Goal: Register for event/course

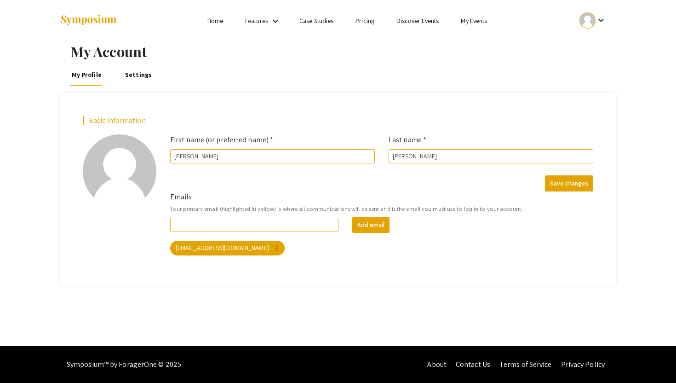
click at [420, 19] on link "Discover Events" at bounding box center [417, 21] width 43 height 8
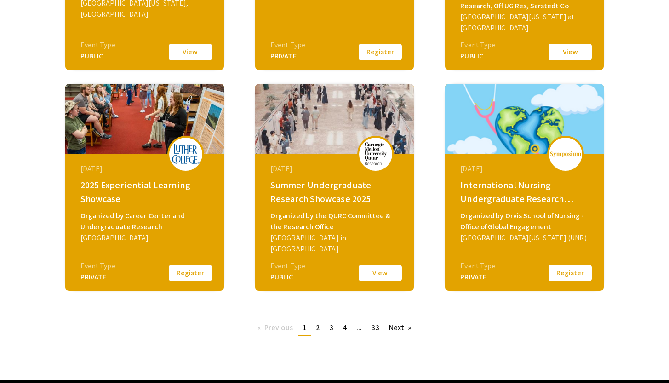
scroll to position [328, 0]
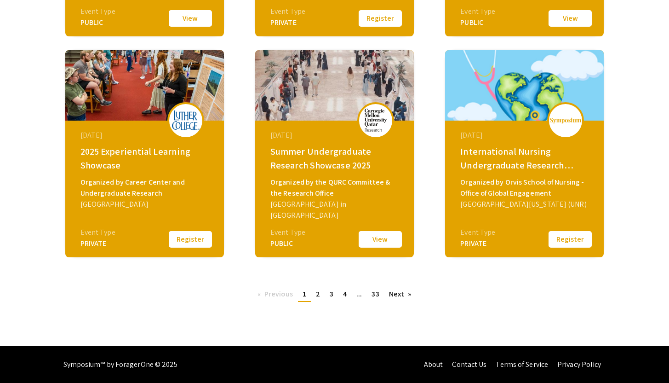
click at [315, 297] on link "page 2" at bounding box center [317, 294] width 13 height 14
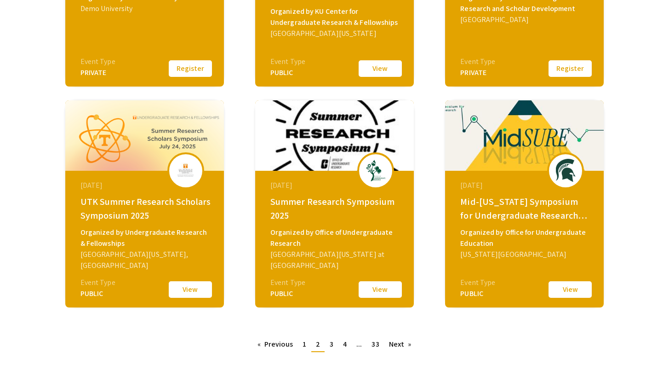
scroll to position [279, 0]
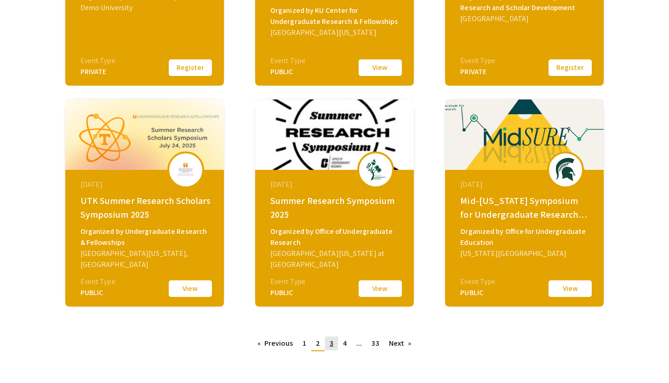
click at [333, 345] on link "page 3" at bounding box center [331, 343] width 13 height 14
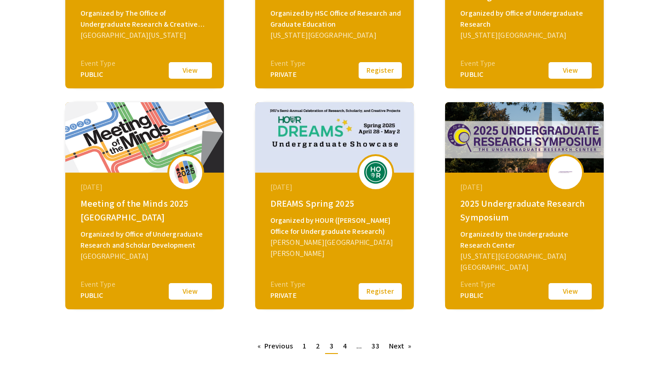
scroll to position [328, 0]
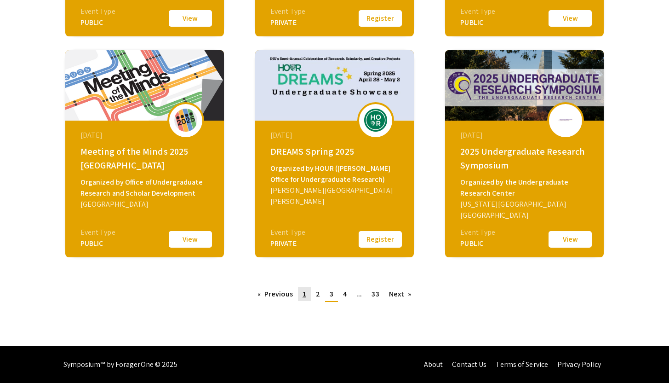
click at [300, 298] on link "page 1" at bounding box center [304, 294] width 13 height 14
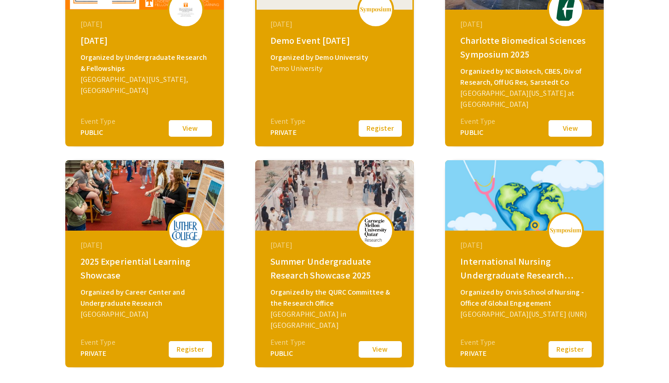
scroll to position [80, 0]
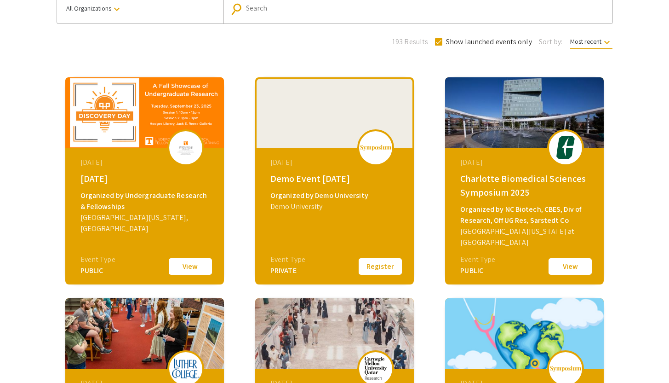
click at [441, 43] on span at bounding box center [438, 41] width 7 height 7
click at [439, 46] on input "Show launched events only" at bounding box center [438, 46] width 0 height 0
checkbox input "false"
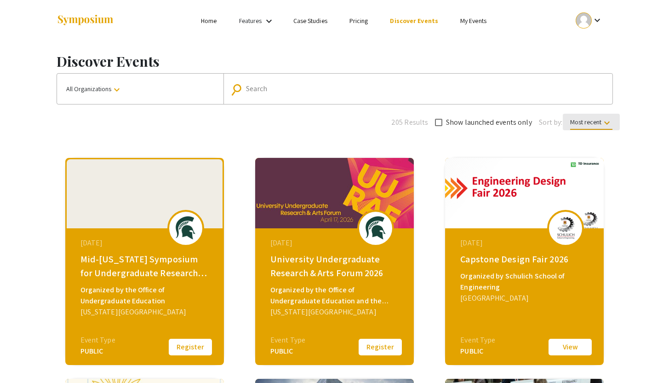
click at [576, 119] on span "Most recent keyboard_arrow_down" at bounding box center [591, 124] width 42 height 12
click at [508, 153] on div at bounding box center [334, 191] width 669 height 383
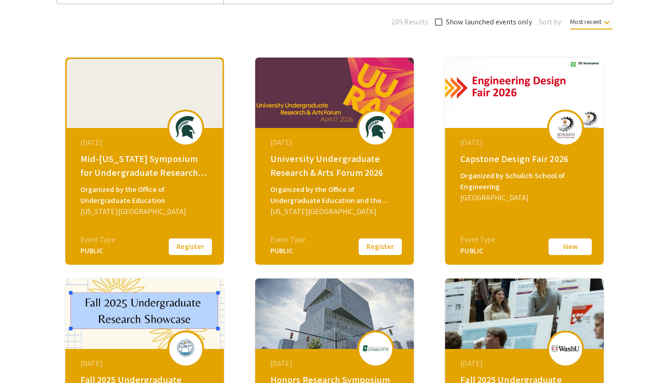
scroll to position [328, 0]
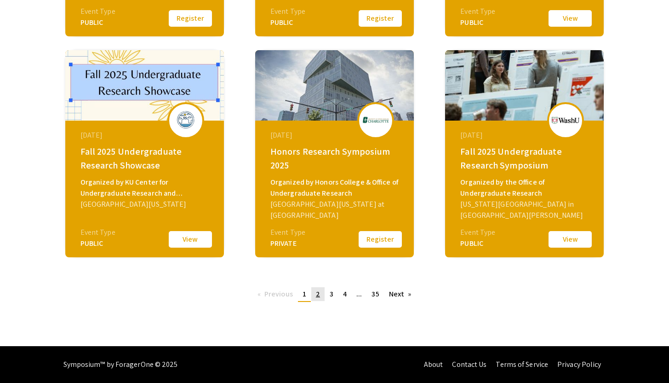
click at [317, 295] on span "2" at bounding box center [318, 294] width 4 height 10
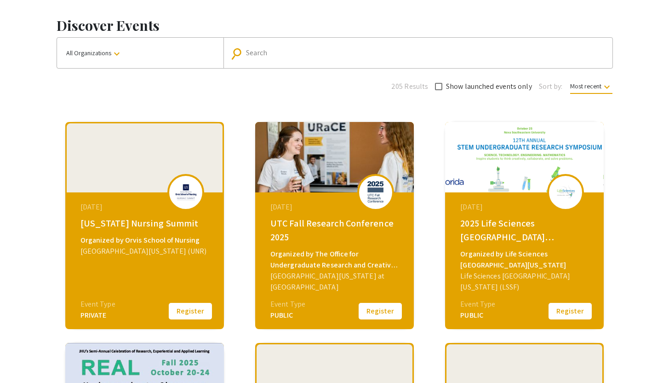
scroll to position [37, 0]
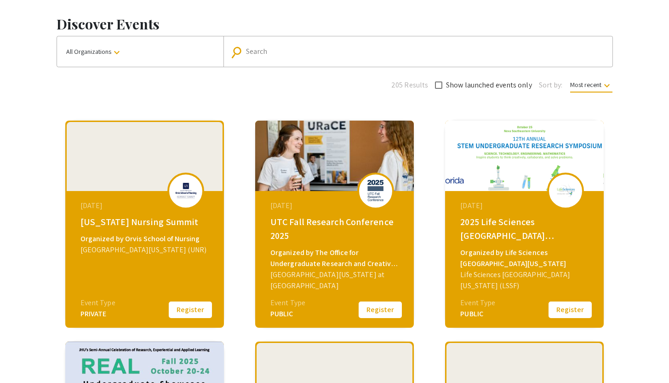
click at [572, 304] on button "Register" at bounding box center [570, 309] width 46 height 19
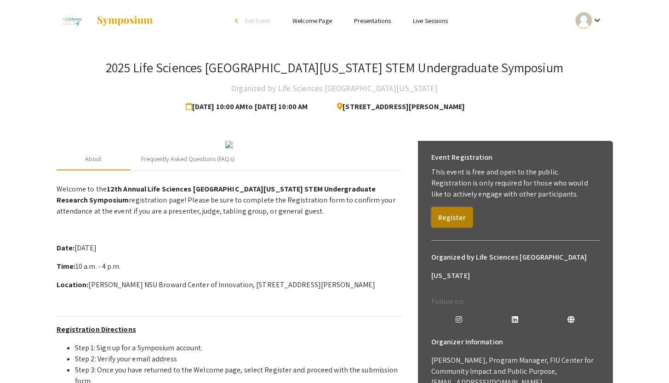
click at [461, 217] on button "Register" at bounding box center [451, 217] width 41 height 20
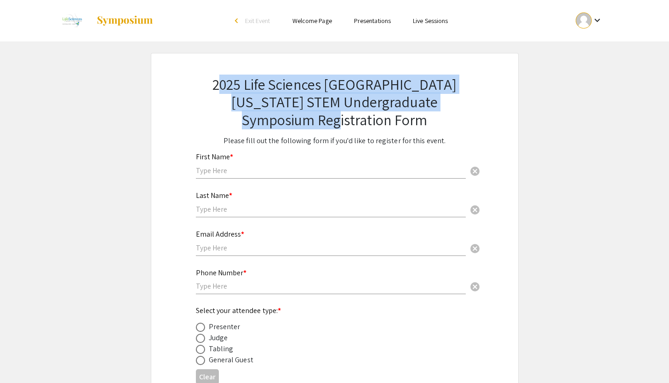
drag, startPoint x: 222, startPoint y: 83, endPoint x: 375, endPoint y: 117, distance: 156.4
click at [375, 117] on h2 "2025 Life Sciences [GEOGRAPHIC_DATA][US_STATE] STEM Undergraduate Symposium Reg…" at bounding box center [335, 101] width 278 height 53
copy h2 "025 Life Sciences [GEOGRAPHIC_DATA][US_STATE] STEM Undergraduate Symposium Regi…"
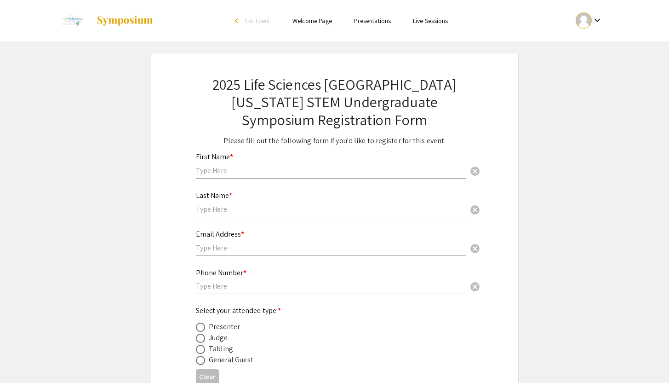
click at [488, 120] on div "2025 Life Sciences [GEOGRAPHIC_DATA][US_STATE] STEM Undergraduate Symposium Reg…" at bounding box center [335, 241] width 322 height 376
click at [241, 160] on div "First Name * cancel" at bounding box center [331, 160] width 270 height 35
type input "[PERSON_NAME]"
click at [221, 213] on input "text" at bounding box center [331, 209] width 270 height 10
type input "[PERSON_NAME]"
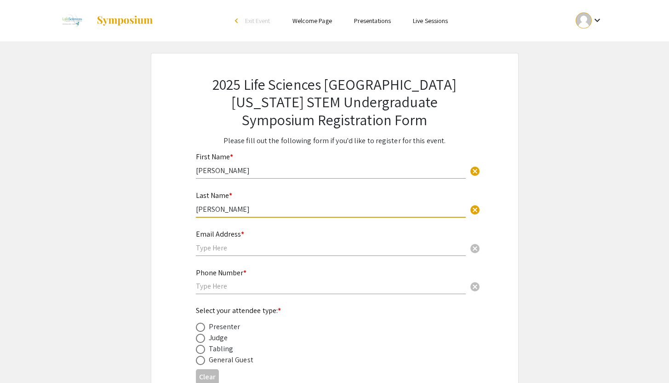
click at [196, 247] on input "text" at bounding box center [331, 248] width 270 height 10
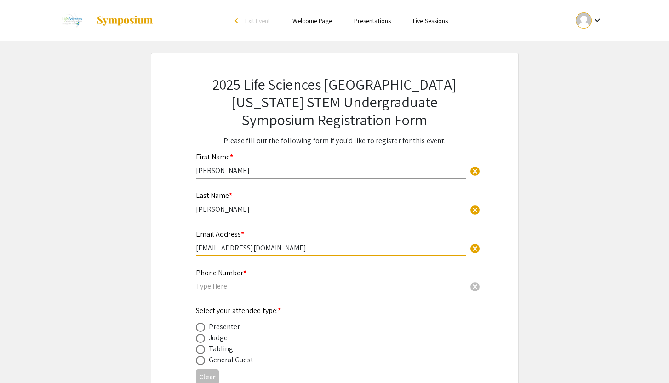
type input "[EMAIL_ADDRESS][DOMAIN_NAME]"
click at [211, 288] on input "text" at bounding box center [331, 286] width 270 height 10
type input "7863538703"
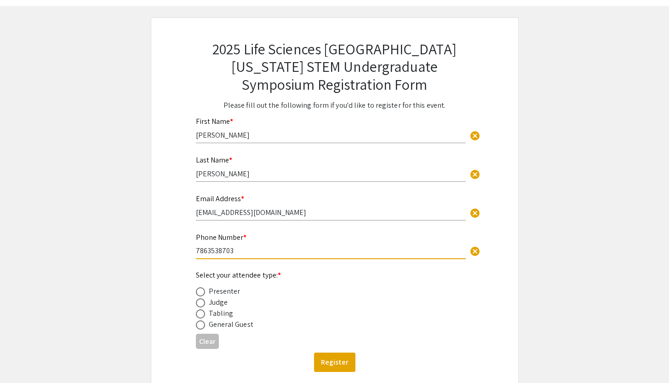
scroll to position [51, 0]
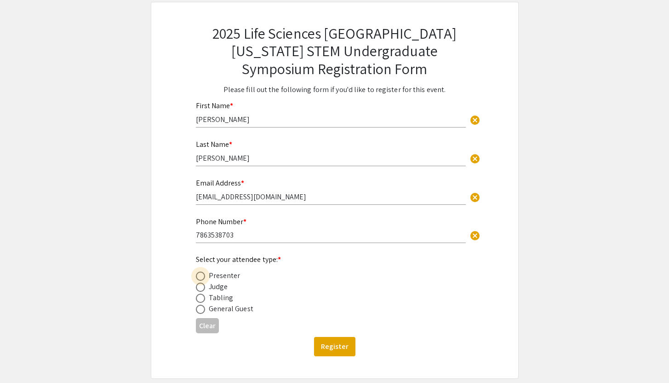
click at [202, 276] on span at bounding box center [200, 275] width 9 height 9
click at [202, 276] on input "radio" at bounding box center [200, 275] width 9 height 9
radio input "true"
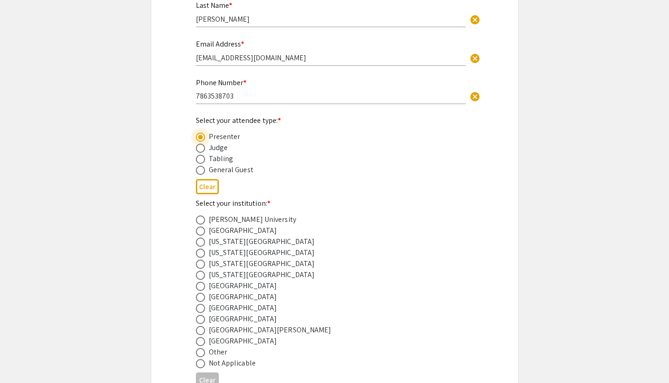
scroll to position [195, 0]
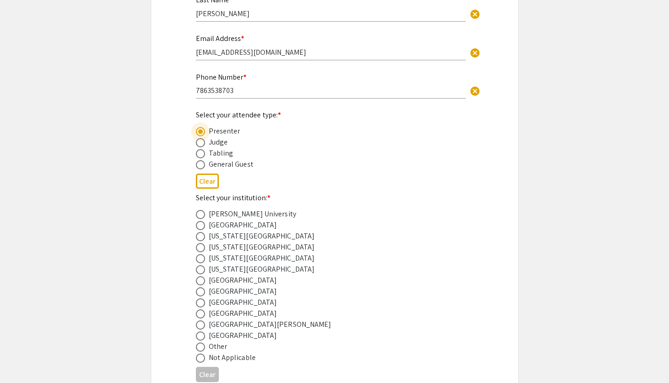
click at [204, 261] on span at bounding box center [200, 258] width 9 height 9
click at [204, 261] on input "radio" at bounding box center [200, 258] width 9 height 9
radio input "true"
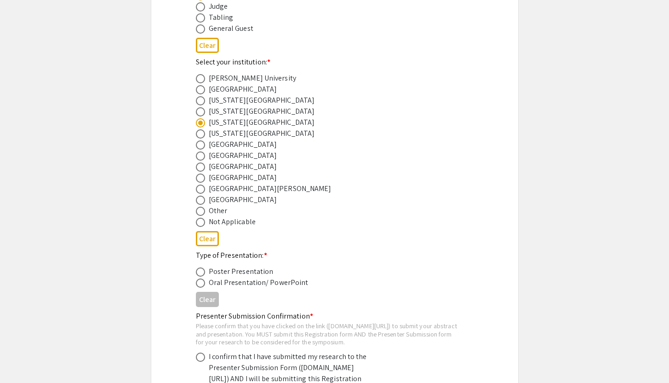
scroll to position [332, 0]
click at [201, 273] on span at bounding box center [200, 270] width 9 height 9
click at [201, 273] on input "radio" at bounding box center [200, 270] width 9 height 9
radio input "true"
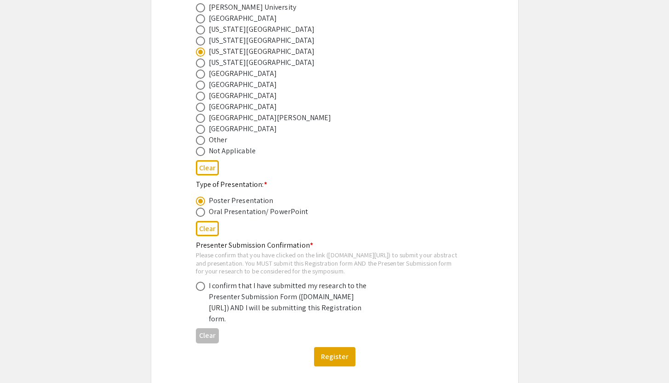
scroll to position [408, 0]
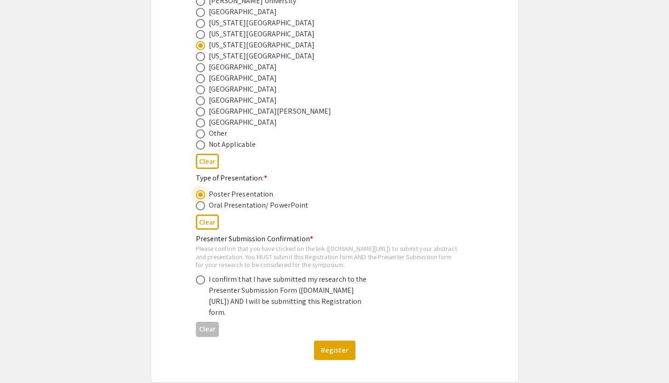
click at [200, 284] on span at bounding box center [200, 279] width 9 height 9
click at [200, 284] on input "radio" at bounding box center [200, 279] width 9 height 9
radio input "true"
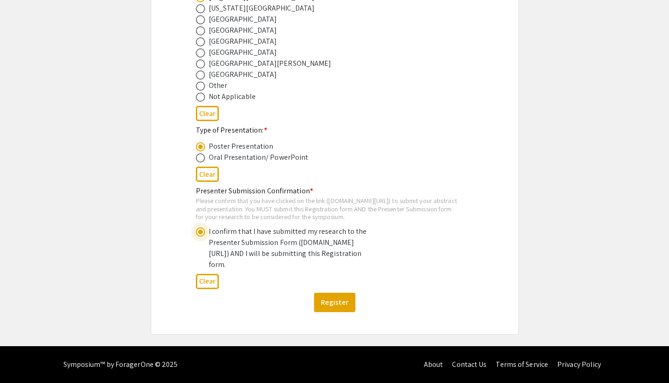
scroll to position [477, 0]
